Goal: Find specific page/section

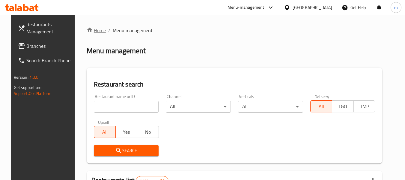
click at [94, 31] on link "Home" at bounding box center [96, 30] width 19 height 7
click at [319, 9] on div "[GEOGRAPHIC_DATA]" at bounding box center [313, 7] width 40 height 7
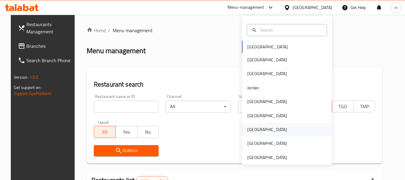
click at [248, 125] on div "[GEOGRAPHIC_DATA]" at bounding box center [266, 129] width 49 height 14
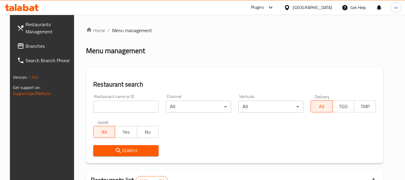
click at [25, 48] on span "Branches" at bounding box center [48, 45] width 47 height 7
